Goal: Task Accomplishment & Management: Manage account settings

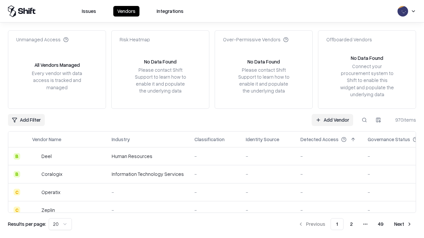
click at [332, 120] on link "Add Vendor" at bounding box center [332, 120] width 41 height 12
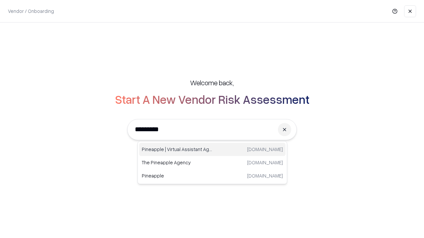
click at [212, 150] on div "Pineapple | Virtual Assistant Agency [DOMAIN_NAME]" at bounding box center [212, 149] width 146 height 13
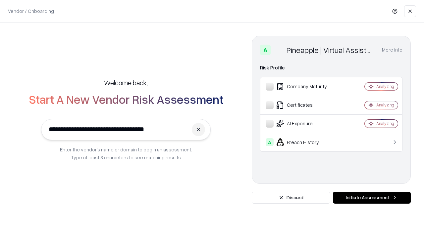
type input "**********"
click at [372, 198] on button "Initiate Assessment" at bounding box center [372, 198] width 78 height 12
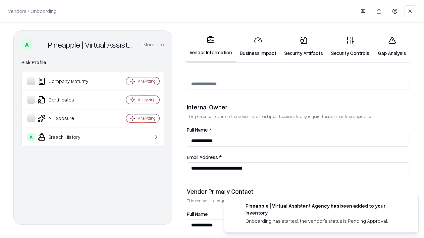
scroll to position [343, 0]
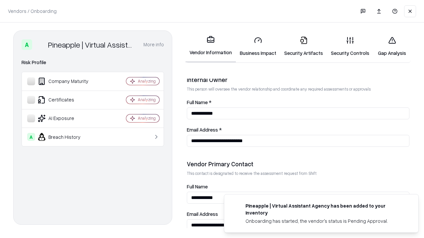
click at [258, 46] on link "Business Impact" at bounding box center [258, 46] width 44 height 31
click at [303, 46] on link "Security Artifacts" at bounding box center [303, 46] width 47 height 31
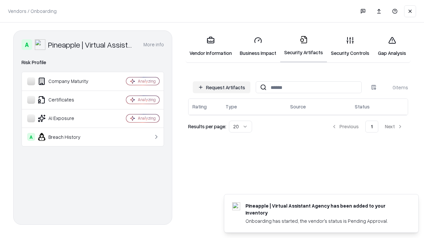
click at [222, 87] on button "Request Artifacts" at bounding box center [222, 87] width 58 height 12
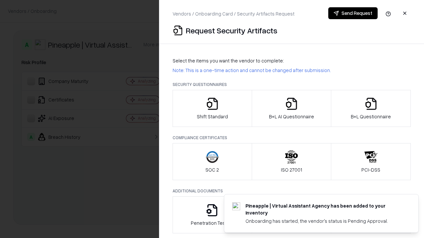
click at [212, 109] on icon "button" at bounding box center [212, 103] width 13 height 13
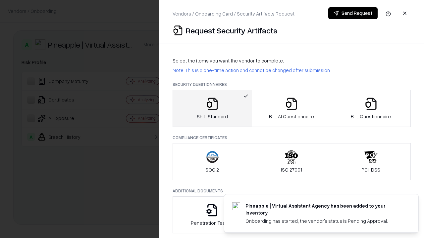
click at [353, 13] on button "Send Request" at bounding box center [352, 13] width 49 height 12
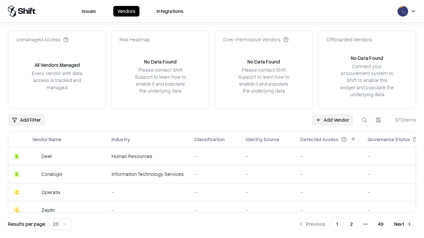
click at [364, 120] on button at bounding box center [364, 120] width 12 height 12
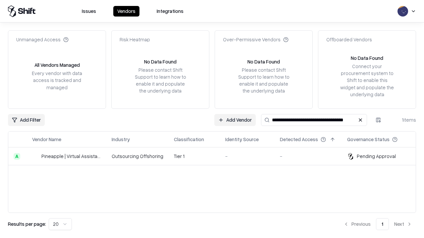
type input "**********"
click at [216, 156] on td "Tier 1" at bounding box center [194, 157] width 51 height 18
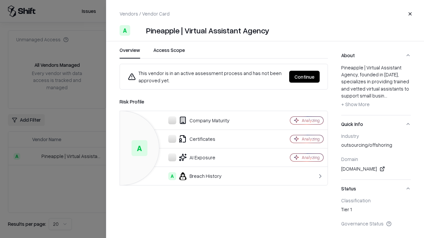
click at [304, 77] on button "Continue" at bounding box center [304, 77] width 30 height 12
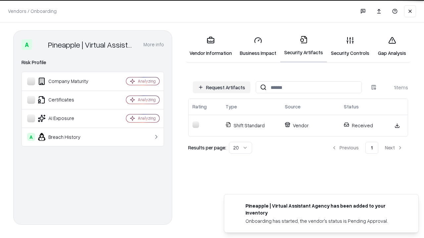
click at [392, 46] on link "Gap Analysis" at bounding box center [391, 46] width 37 height 31
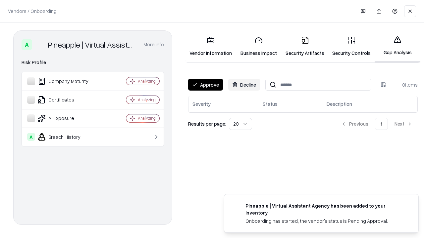
click at [205, 85] on button "Approve" at bounding box center [205, 85] width 35 height 12
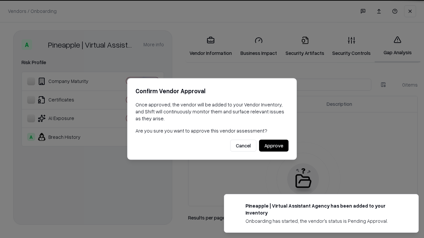
click at [274, 146] on button "Approve" at bounding box center [273, 146] width 29 height 12
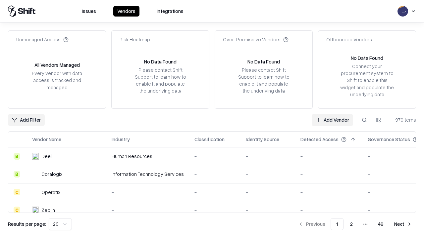
type input "**********"
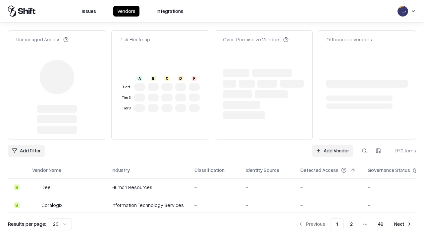
click at [332, 145] on link "Add Vendor" at bounding box center [332, 151] width 41 height 12
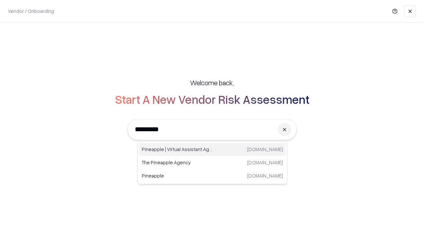
click at [212, 150] on div "Pineapple | Virtual Assistant Agency [DOMAIN_NAME]" at bounding box center [212, 149] width 146 height 13
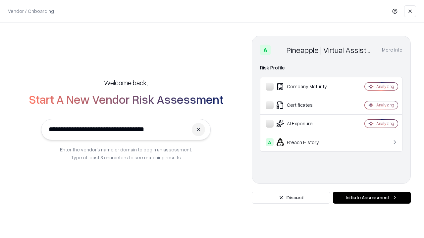
type input "**********"
click at [372, 198] on button "Initiate Assessment" at bounding box center [372, 198] width 78 height 12
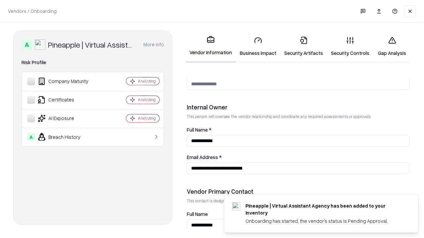
scroll to position [343, 0]
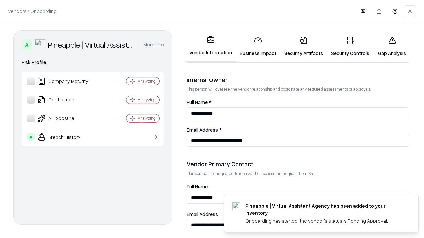
click at [392, 46] on link "Gap Analysis" at bounding box center [391, 46] width 37 height 31
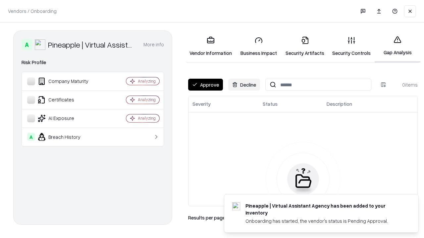
click at [205, 85] on button "Approve" at bounding box center [205, 85] width 35 height 12
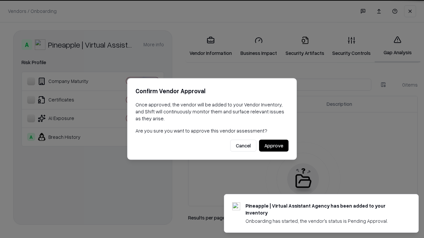
click at [274, 146] on button "Approve" at bounding box center [273, 146] width 29 height 12
